Goal: Find specific page/section: Find specific page/section

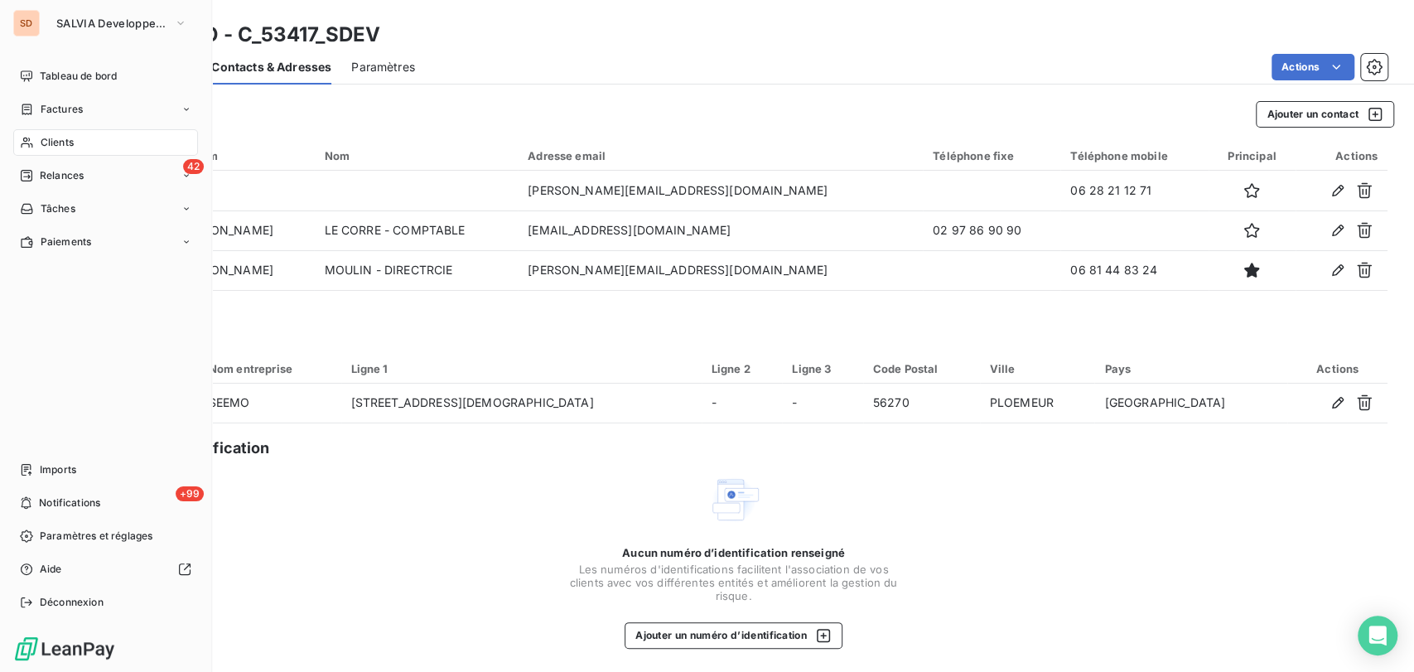
click at [65, 142] on span "Clients" at bounding box center [57, 142] width 33 height 15
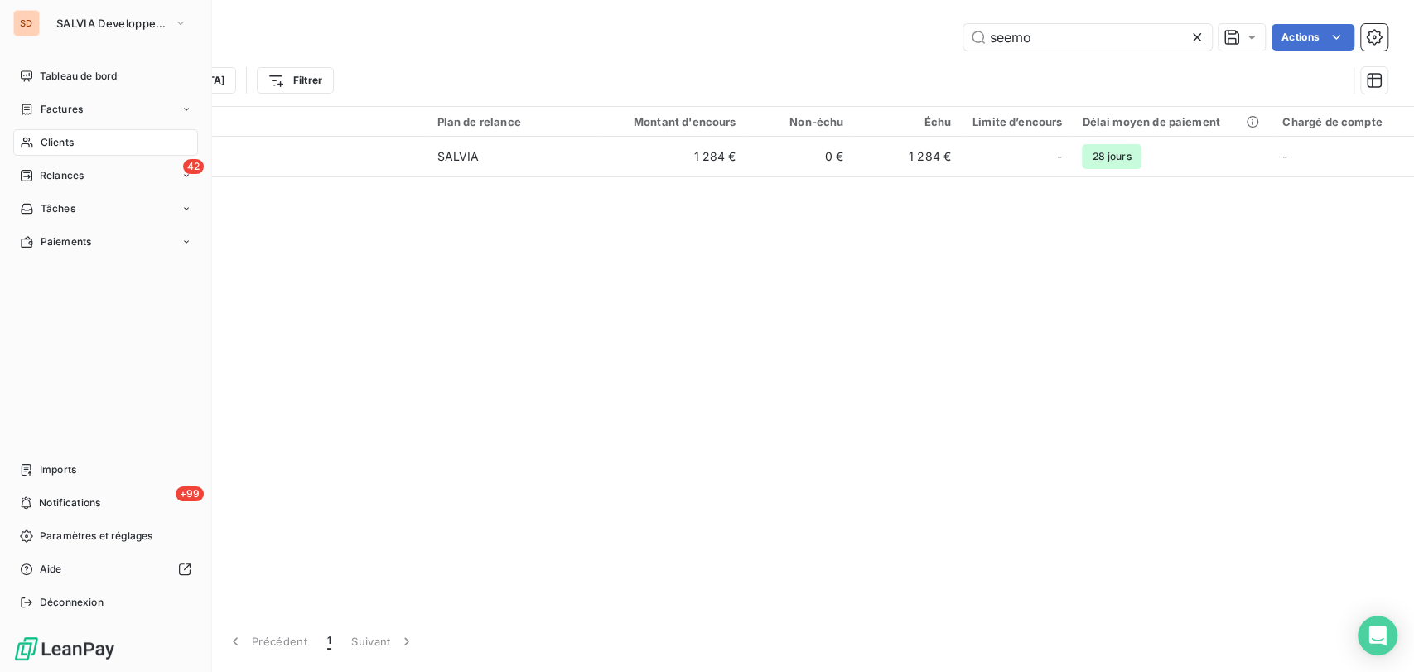
click at [29, 147] on icon at bounding box center [27, 143] width 12 height 11
click at [43, 151] on div "Clients" at bounding box center [105, 142] width 185 height 27
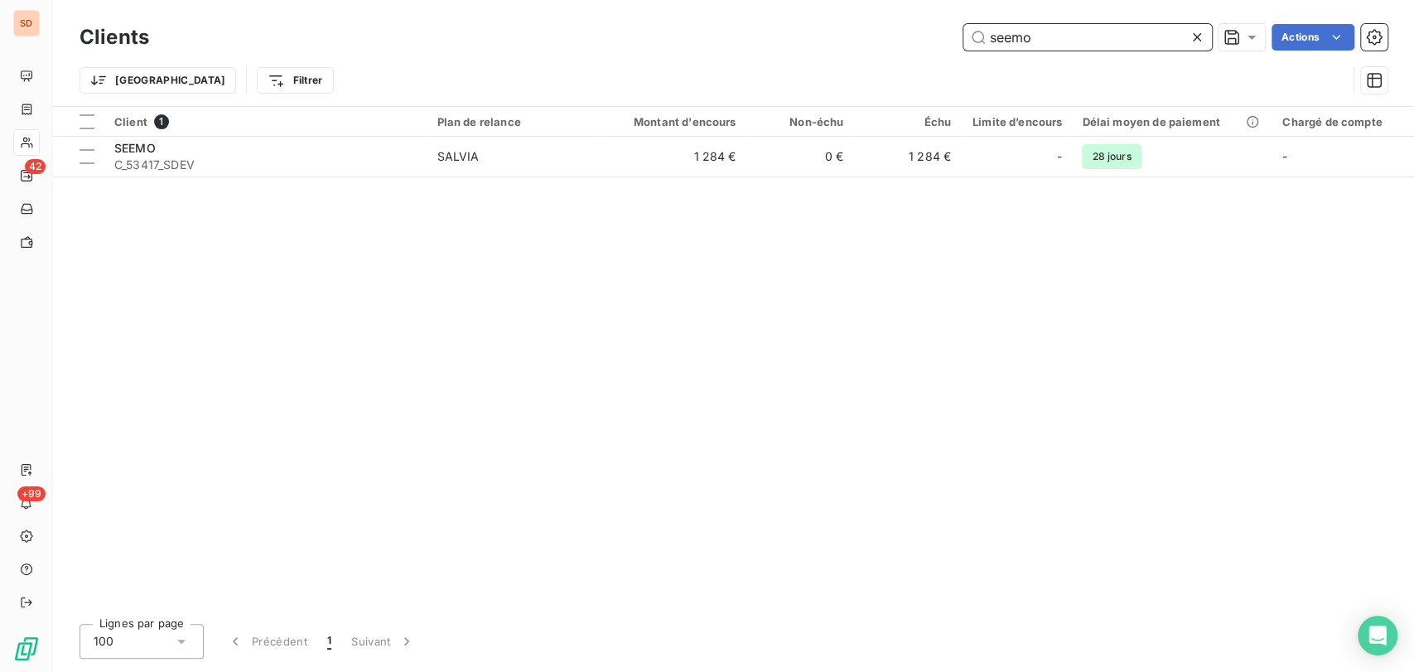
drag, startPoint x: 995, startPoint y: 41, endPoint x: 887, endPoint y: 33, distance: 108.8
click at [892, 49] on div "seemo Actions" at bounding box center [778, 37] width 1219 height 27
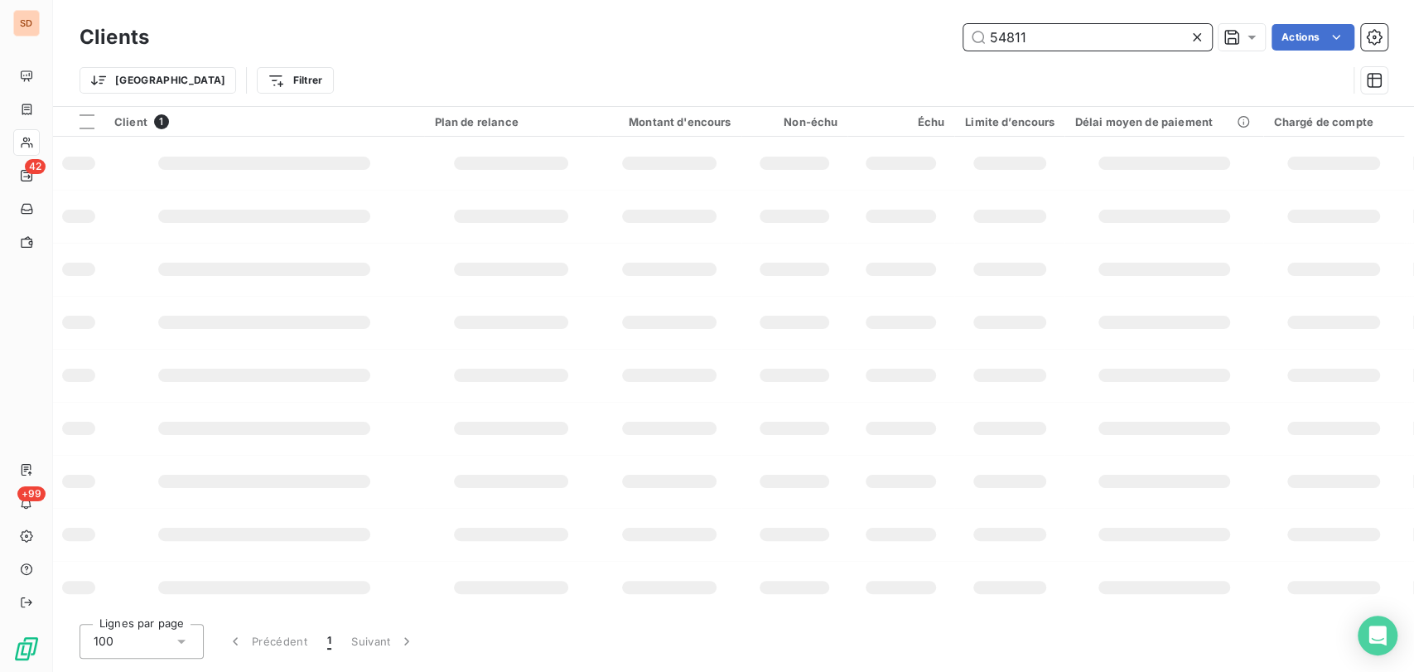
type input "54811"
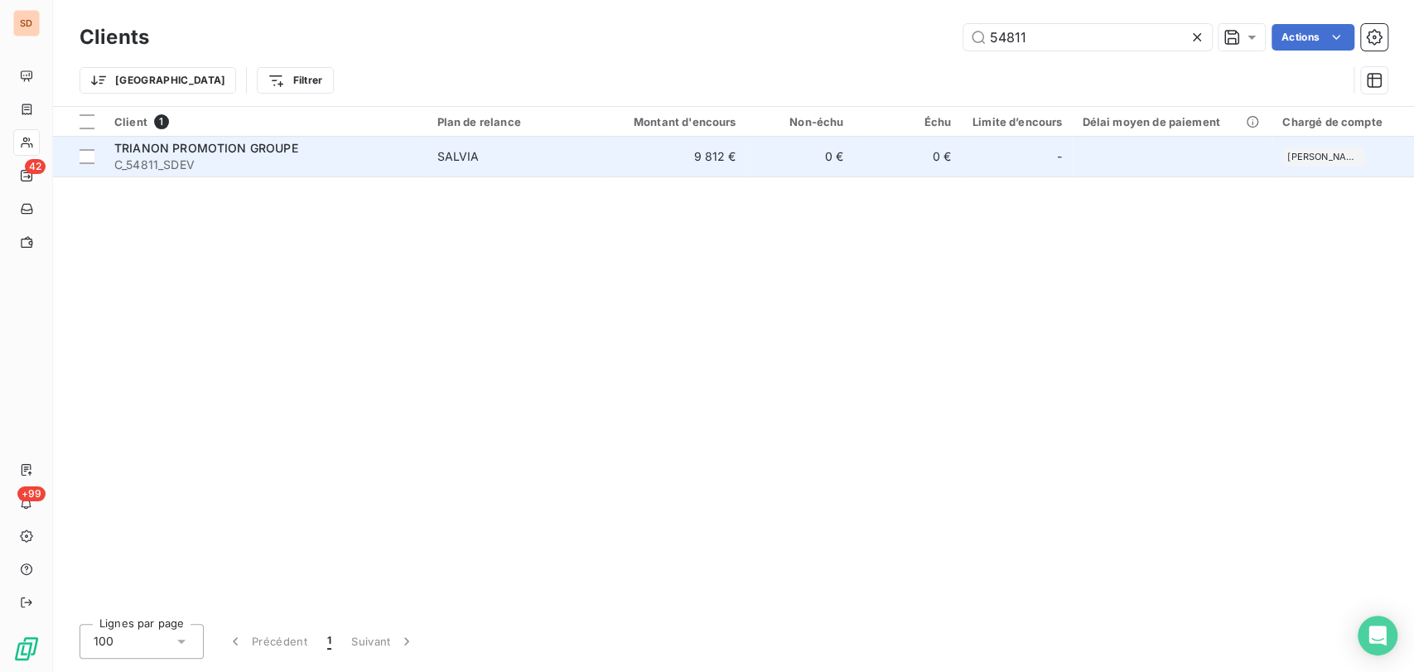
click at [142, 147] on span "TRIANON PROMOTION GROUPE" at bounding box center [206, 148] width 184 height 14
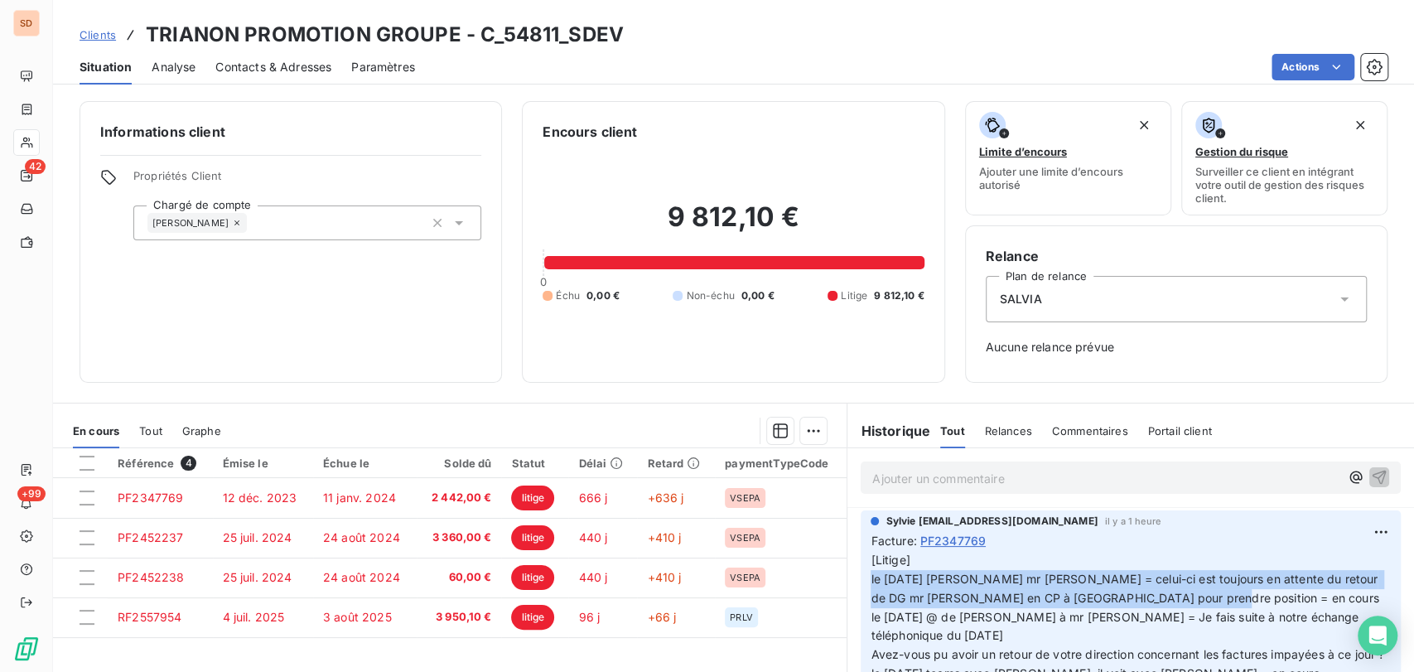
drag, startPoint x: 1179, startPoint y: 599, endPoint x: 848, endPoint y: 585, distance: 331.7
click at [848, 585] on div "Sylvie [EMAIL_ADDRESS][DOMAIN_NAME] il y a 1 heure Facture : PF2347769" at bounding box center [1131, 677] width 567 height 341
copy span "le [DATE] [PERSON_NAME] mr [PERSON_NAME] = celui-ci est toujours en attente du …"
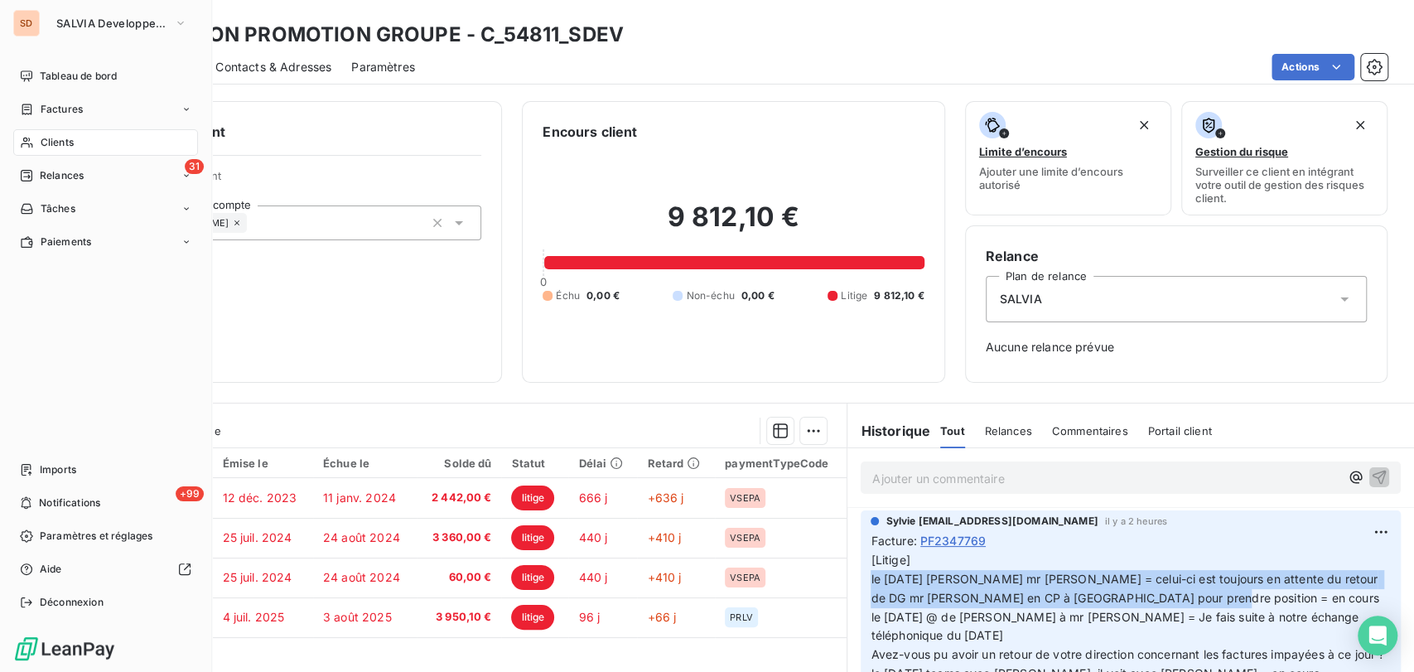
click at [77, 143] on div "Clients" at bounding box center [105, 142] width 185 height 27
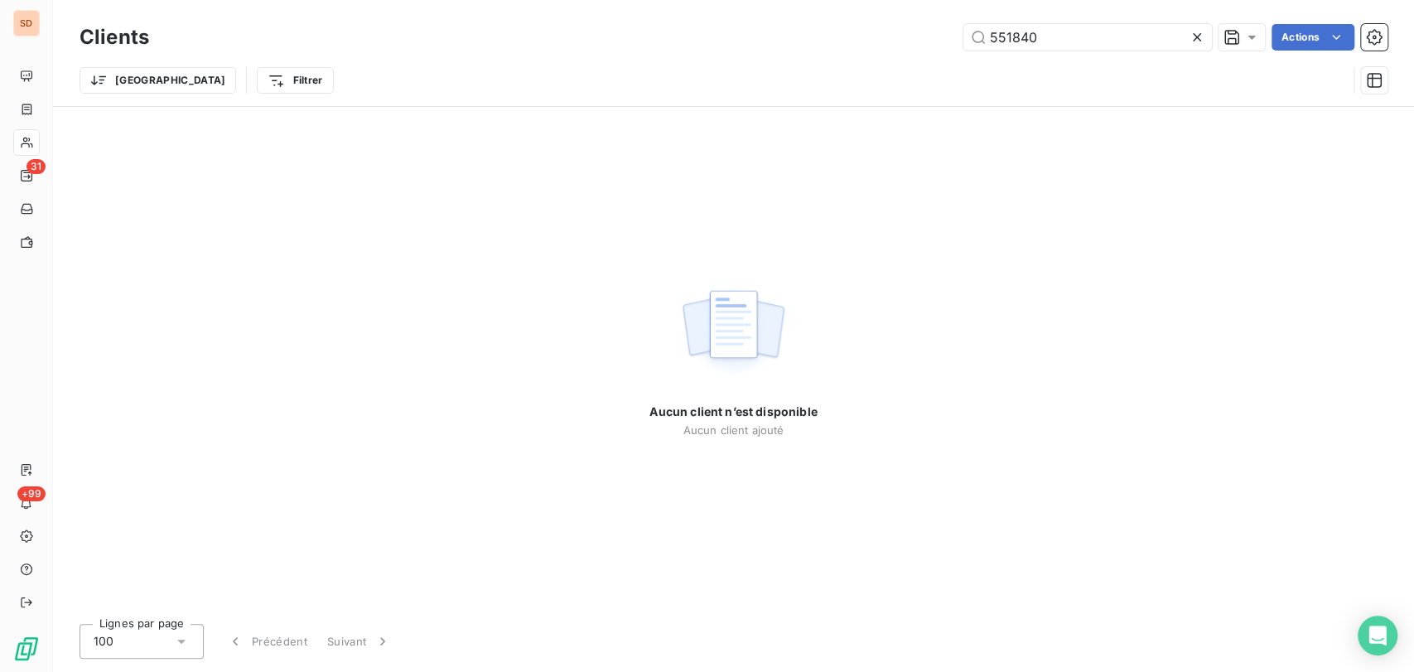
type input "55184"
